Goal: Browse casually: Explore the website without a specific task or goal

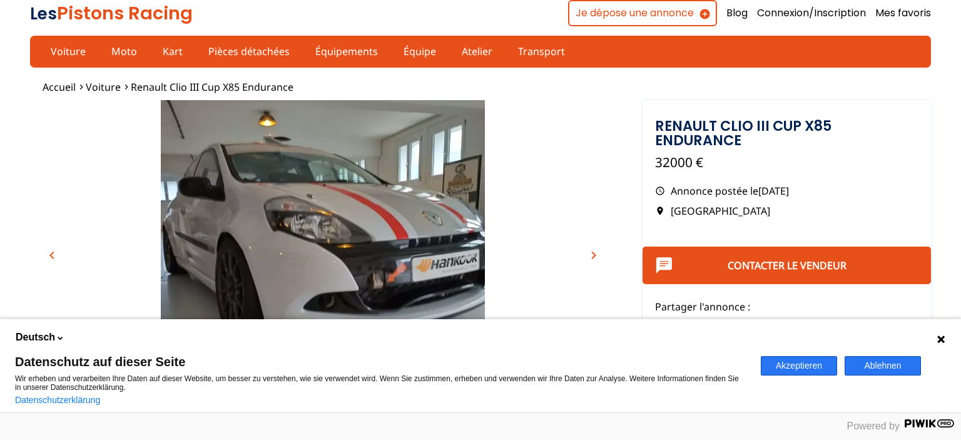
click at [817, 364] on button "Akzeptieren" at bounding box center [798, 365] width 76 height 19
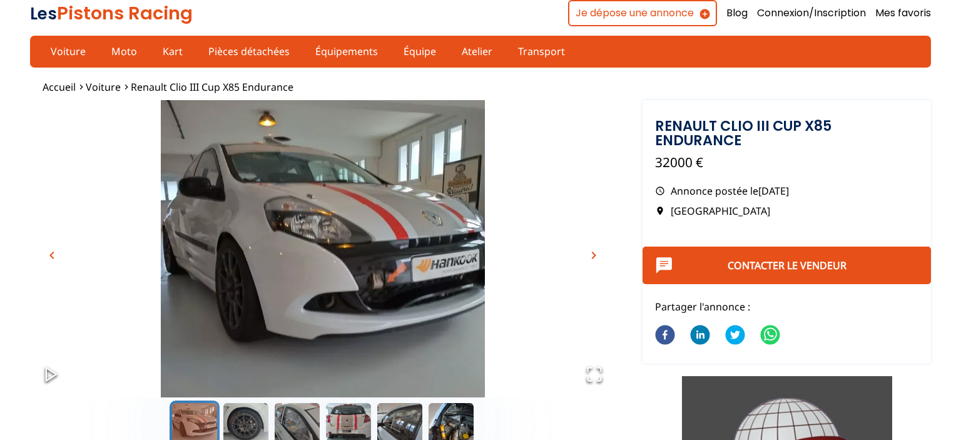
click at [597, 254] on span "chevron_right" at bounding box center [593, 255] width 15 height 15
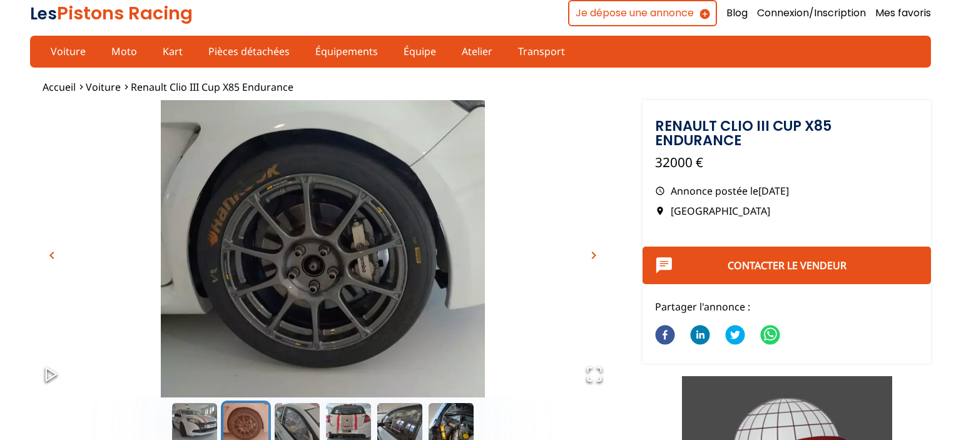
click at [597, 256] on span "chevron_right" at bounding box center [593, 255] width 15 height 15
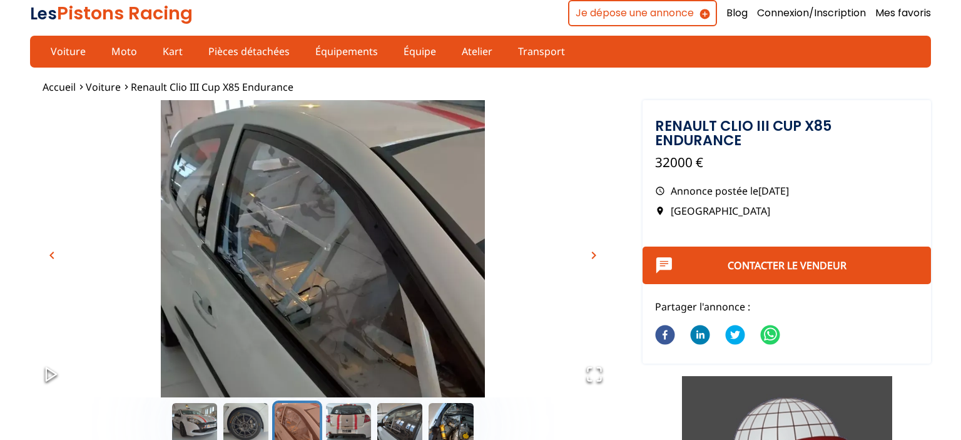
click at [597, 256] on span "chevron_right" at bounding box center [593, 255] width 15 height 15
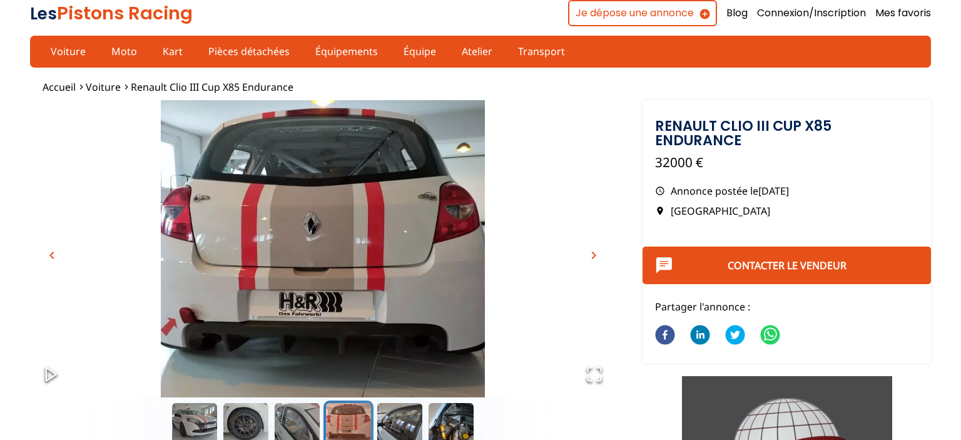
click at [597, 256] on span "chevron_right" at bounding box center [593, 255] width 15 height 15
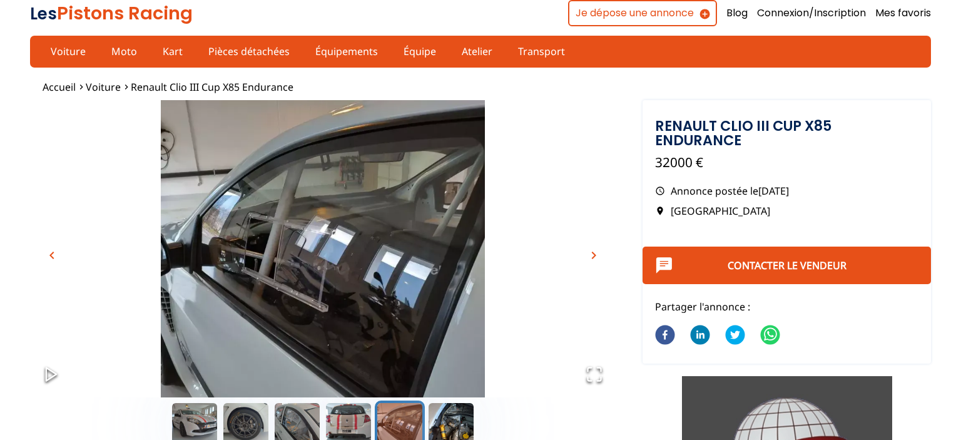
click at [597, 256] on span "chevron_right" at bounding box center [593, 255] width 15 height 15
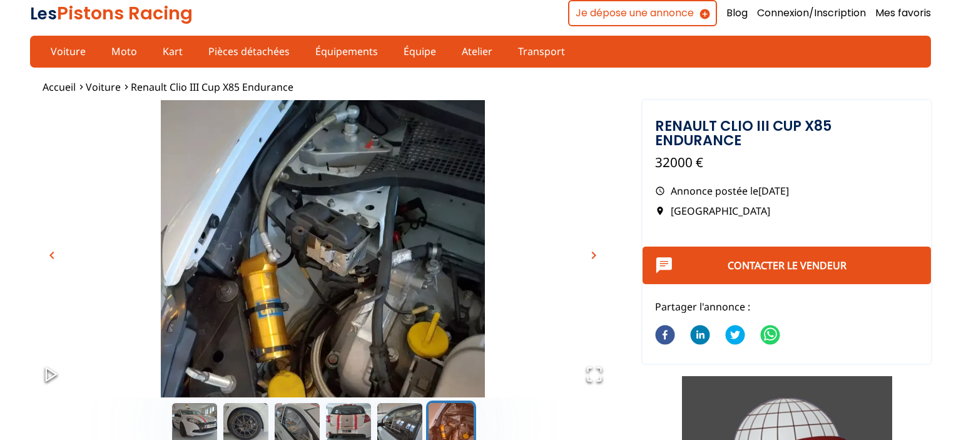
click at [60, 251] on button "chevron_left" at bounding box center [52, 255] width 19 height 19
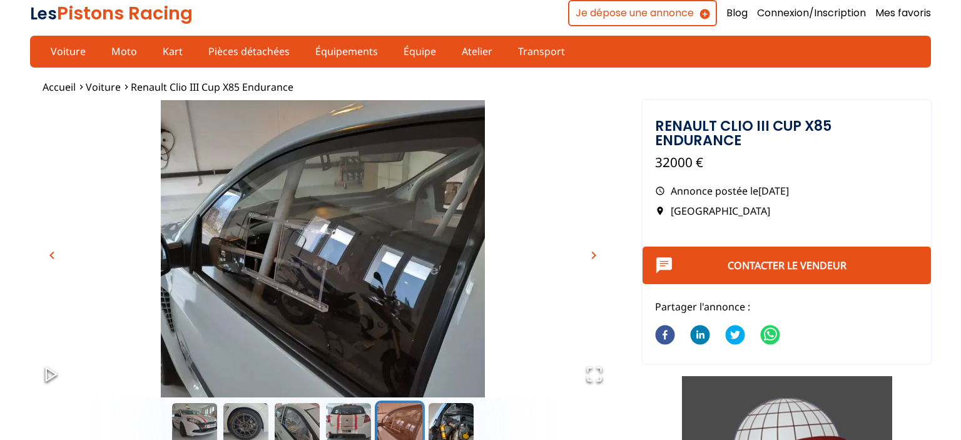
click at [597, 258] on span "chevron_right" at bounding box center [593, 255] width 15 height 15
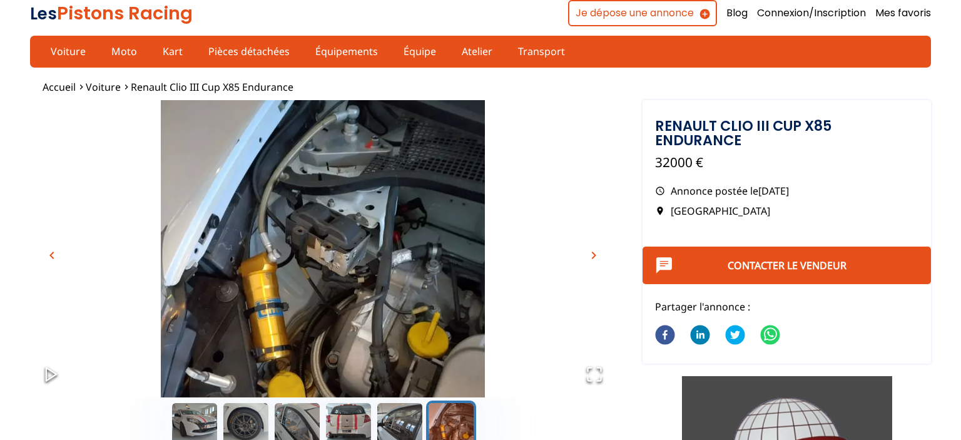
click at [597, 258] on span "chevron_right" at bounding box center [593, 255] width 15 height 15
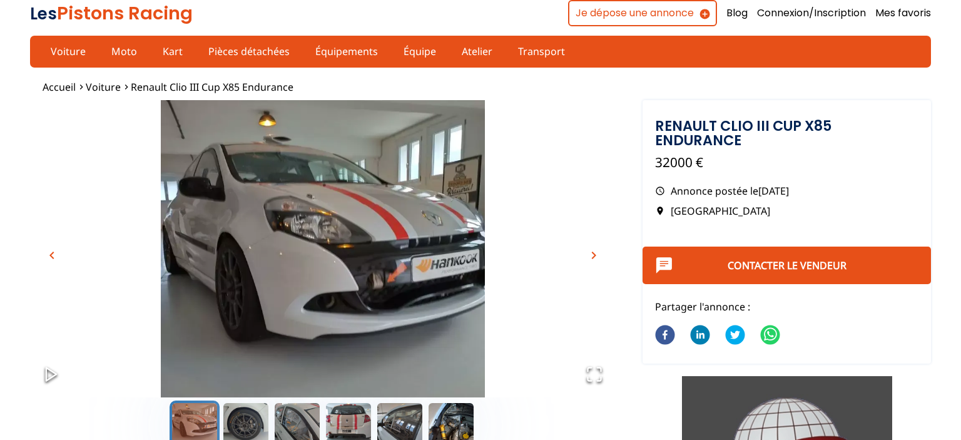
click at [597, 258] on span "chevron_right" at bounding box center [593, 255] width 15 height 15
